Goal: Check status: Check status

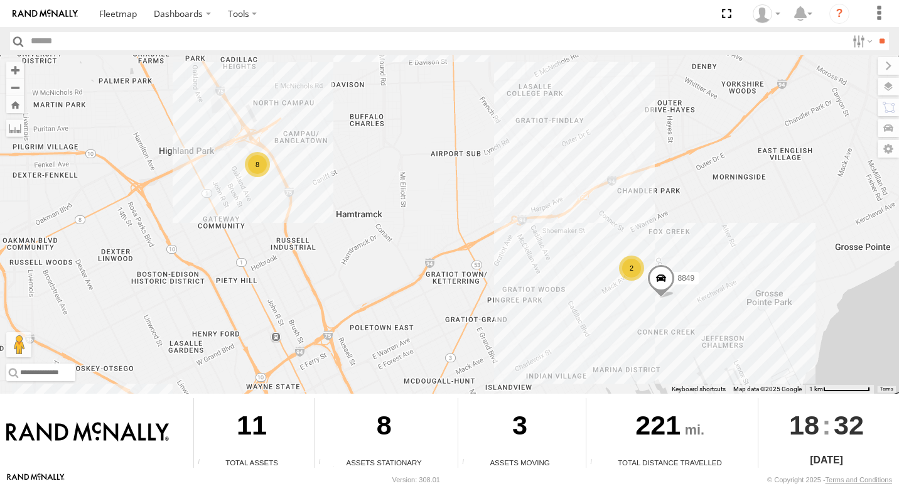
click at [624, 266] on div "2" at bounding box center [631, 268] width 25 height 25
